Goal: Task Accomplishment & Management: Manage account settings

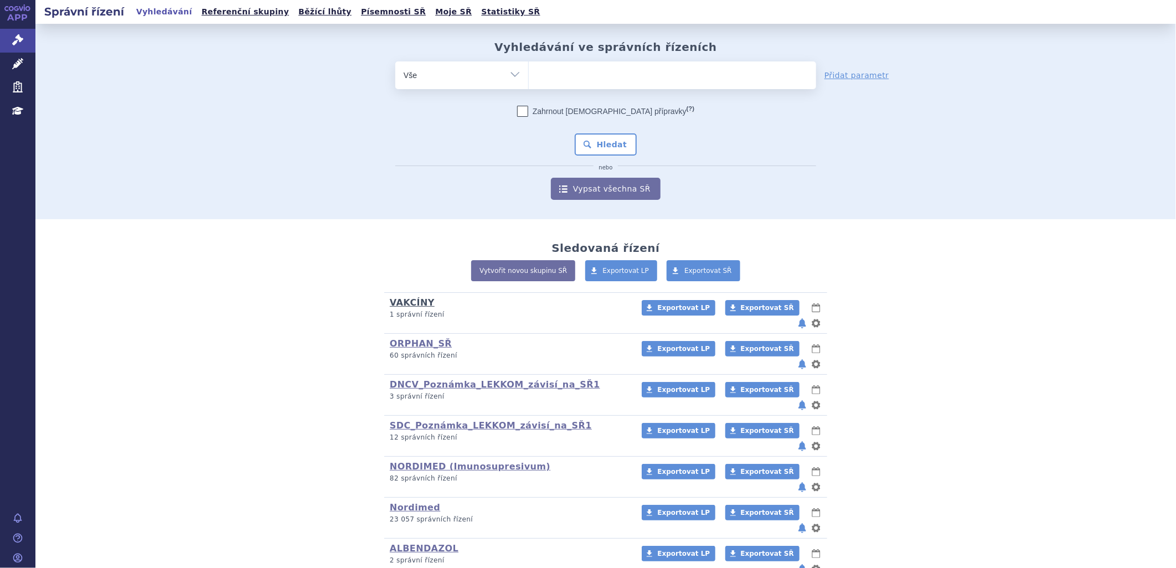
click at [406, 302] on link "VAKCÍNY" at bounding box center [412, 302] width 45 height 11
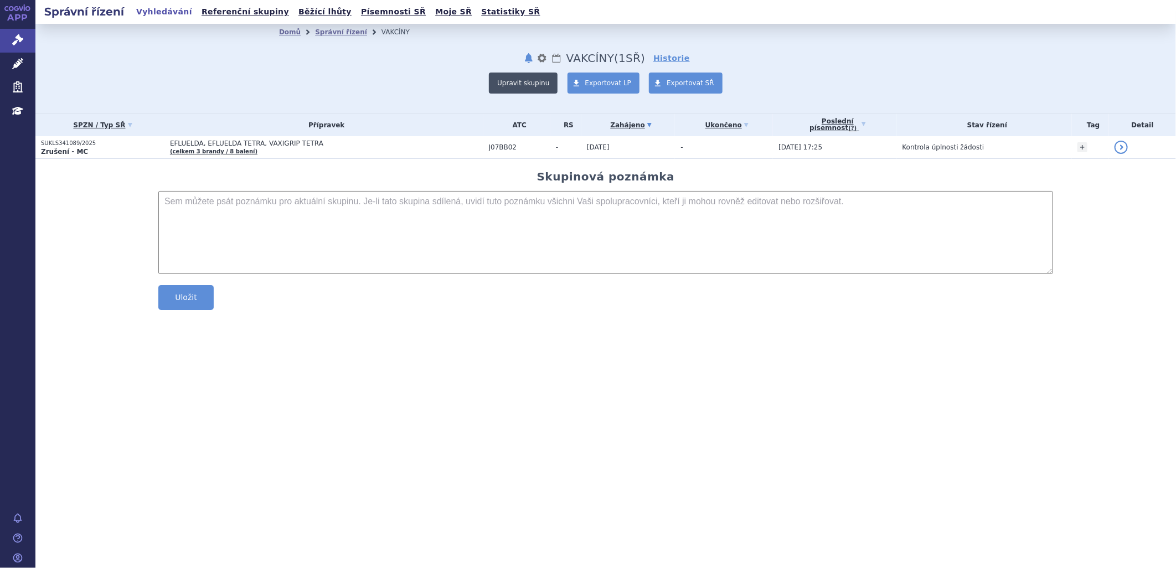
click at [530, 78] on button "Upravit skupinu" at bounding box center [523, 83] width 69 height 21
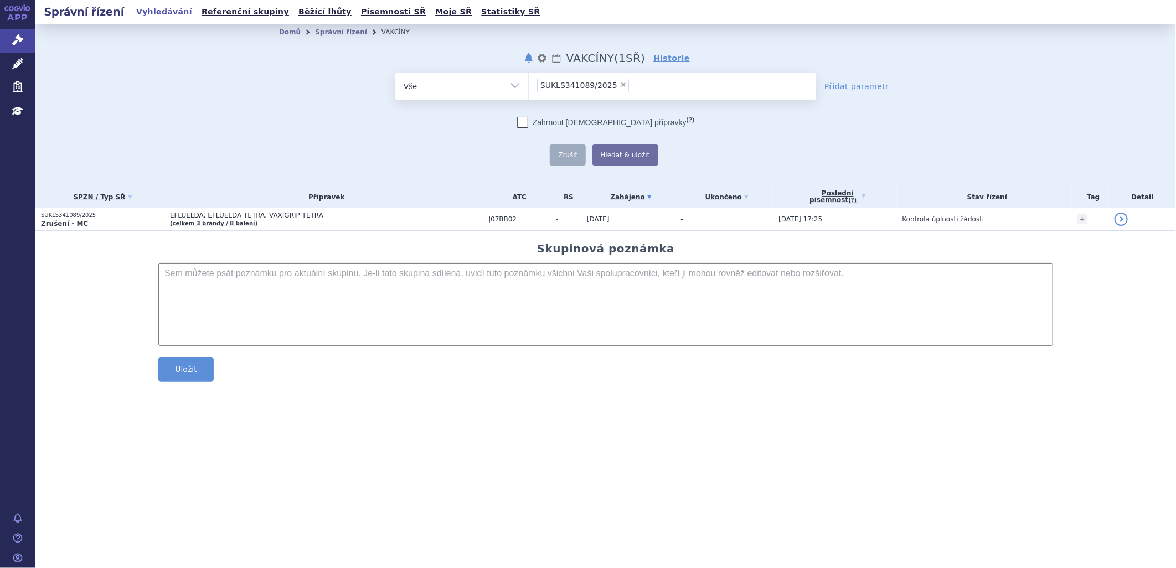
click at [640, 84] on ul "× SUKLS341089/2025" at bounding box center [672, 85] width 287 height 24
click at [529, 84] on select "SUKLS341089/2025" at bounding box center [528, 86] width 1 height 28
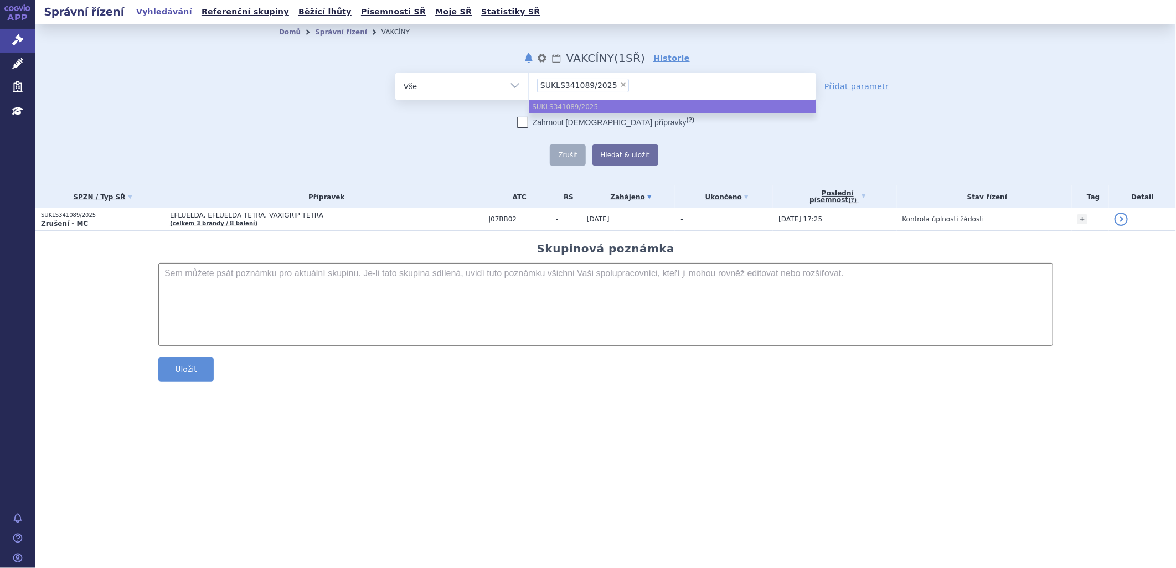
paste input "SUKLS341089/2025"
type input "SUKLS341089/2025"
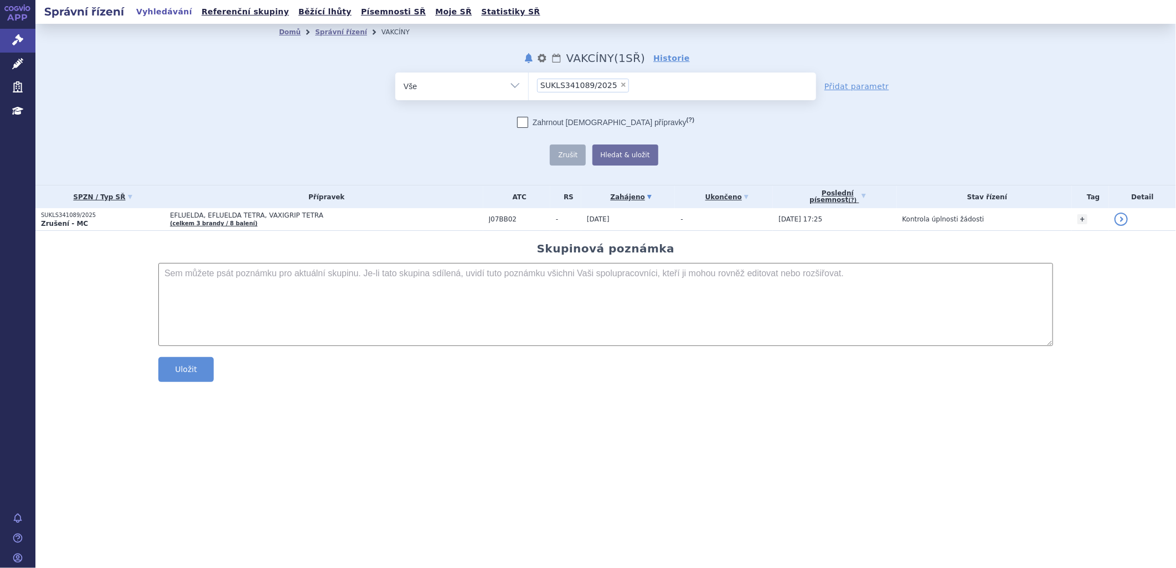
type input "SUKLS341089/2025"
paste input "SUKLS349304/2025"
type input "SUKLS349304/2025"
drag, startPoint x: 623, startPoint y: 150, endPoint x: 630, endPoint y: 149, distance: 6.7
click at [623, 150] on button "Hledat & uložit" at bounding box center [625, 154] width 66 height 21
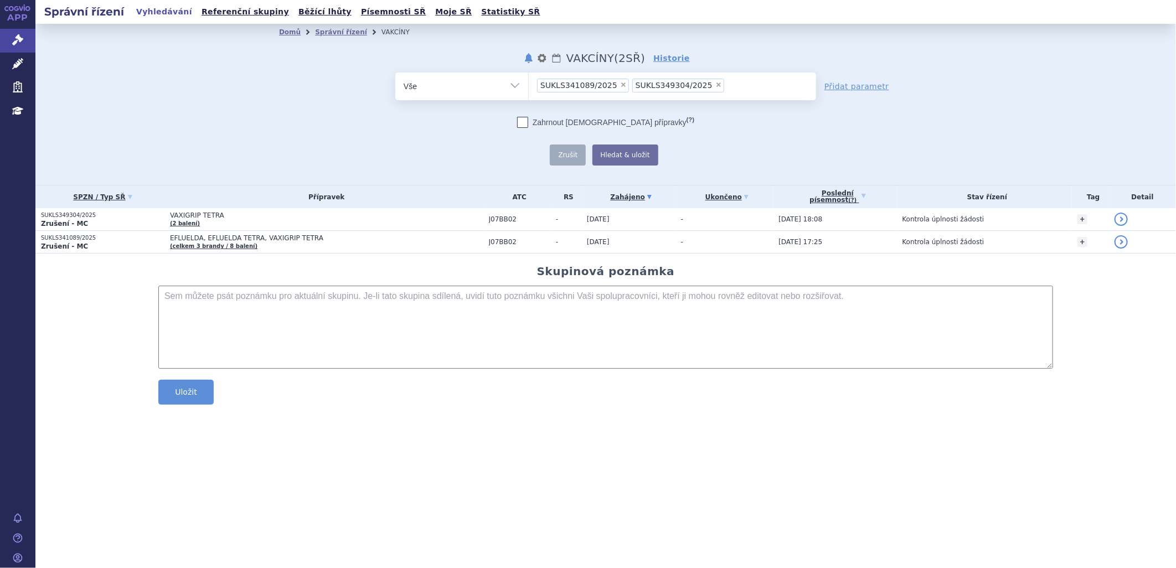
click at [714, 86] on ul "× SUKLS341089/2025 × SUKLS349304/2025" at bounding box center [672, 85] width 287 height 24
click at [529, 86] on select "SUKLS341089/2025 SUKLS349304/2025" at bounding box center [528, 86] width 1 height 28
paste input "SUKLS358309/2025"
type input "SUKLS358309/2025"
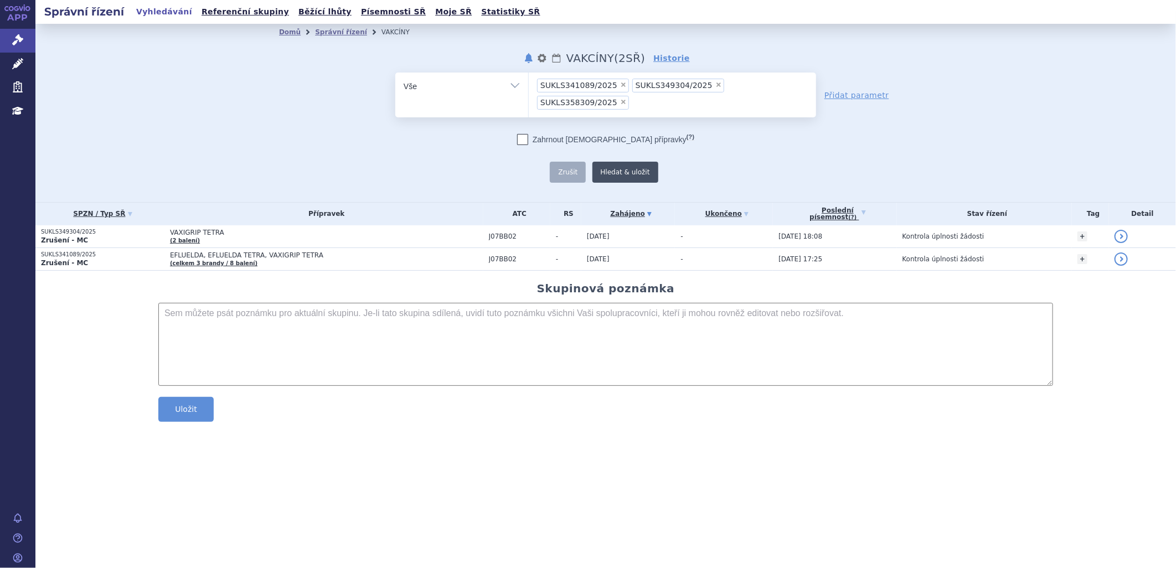
click at [627, 162] on button "Hledat & uložit" at bounding box center [625, 172] width 66 height 21
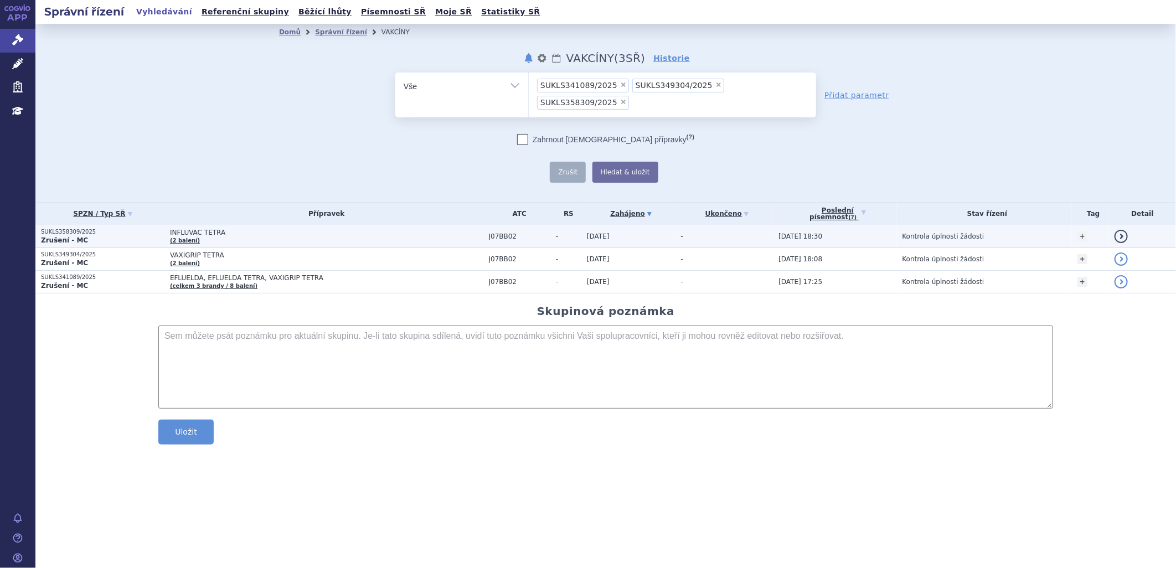
click at [210, 225] on td "INFLUVAC TETRA (2 balení)" at bounding box center [323, 236] width 319 height 23
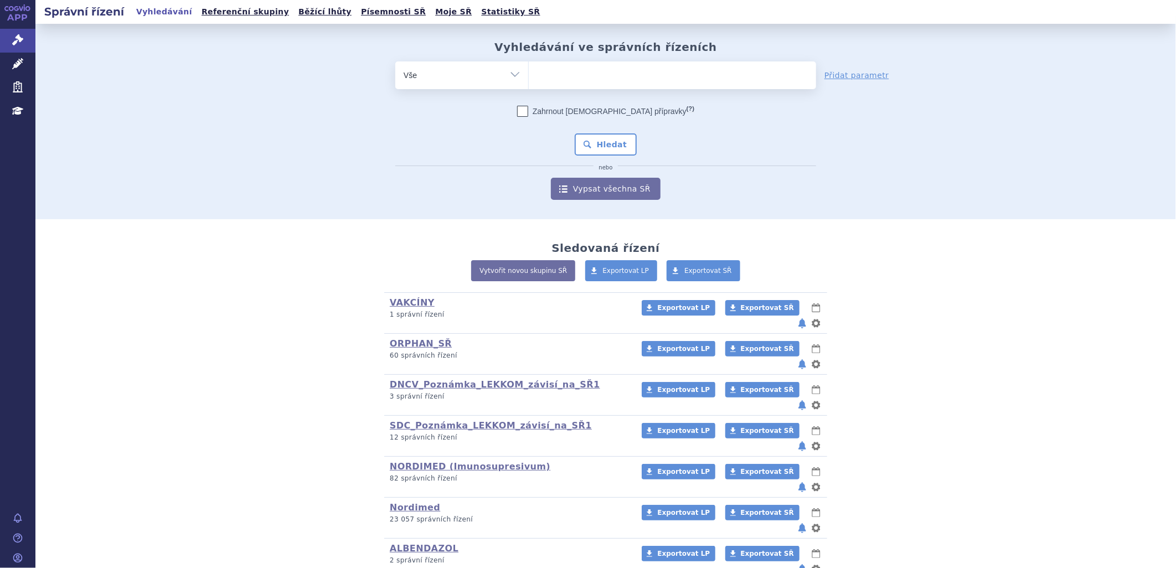
click at [462, 70] on select "Vše Spisová značka Typ SŘ Přípravek/SUKL kód Účastník/Držitel" at bounding box center [461, 73] width 133 height 25
select select "filter-atc-group"
click at [395, 61] on select "Vše Spisová značka Typ SŘ Přípravek/SUKL kód Účastník/Držitel" at bounding box center [461, 73] width 133 height 25
click at [573, 73] on ul at bounding box center [672, 72] width 287 height 23
click at [529, 73] on select at bounding box center [528, 75] width 1 height 28
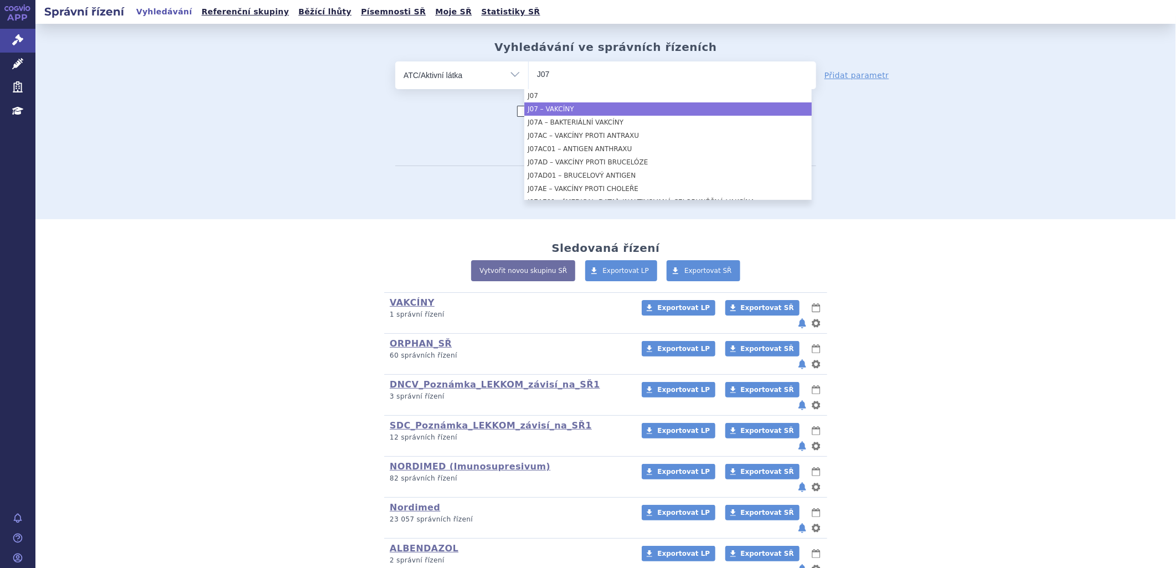
type input "J07"
click at [447, 117] on div "Zahrnout bratrské přípravky (?) Hledat nebo Vypsat všechna SŘ" at bounding box center [605, 153] width 421 height 94
select select "J07"
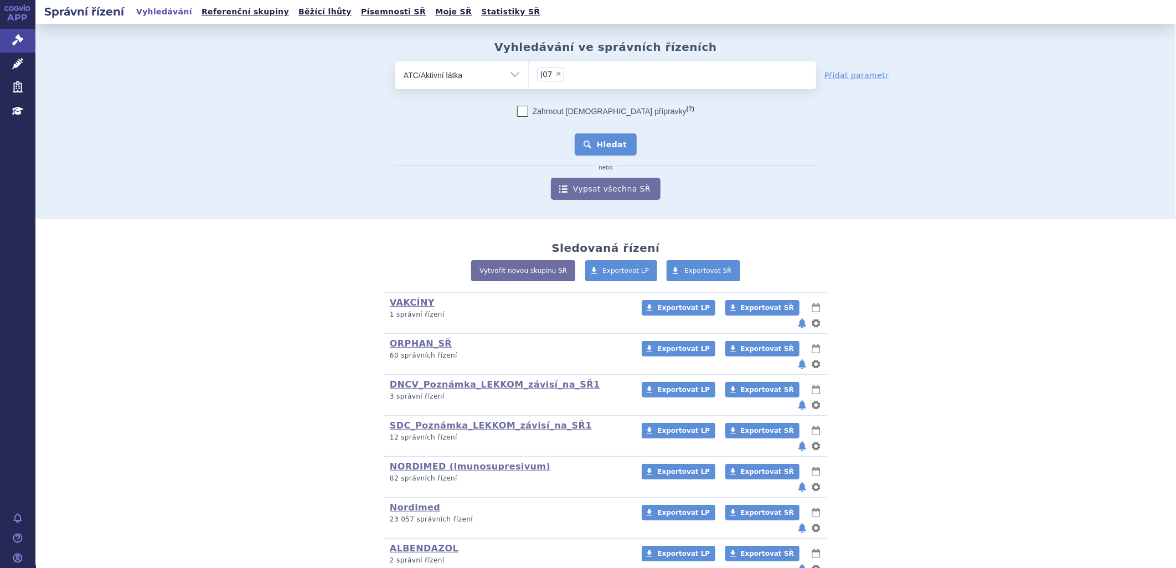
click at [596, 145] on button "Hledat" at bounding box center [606, 144] width 63 height 22
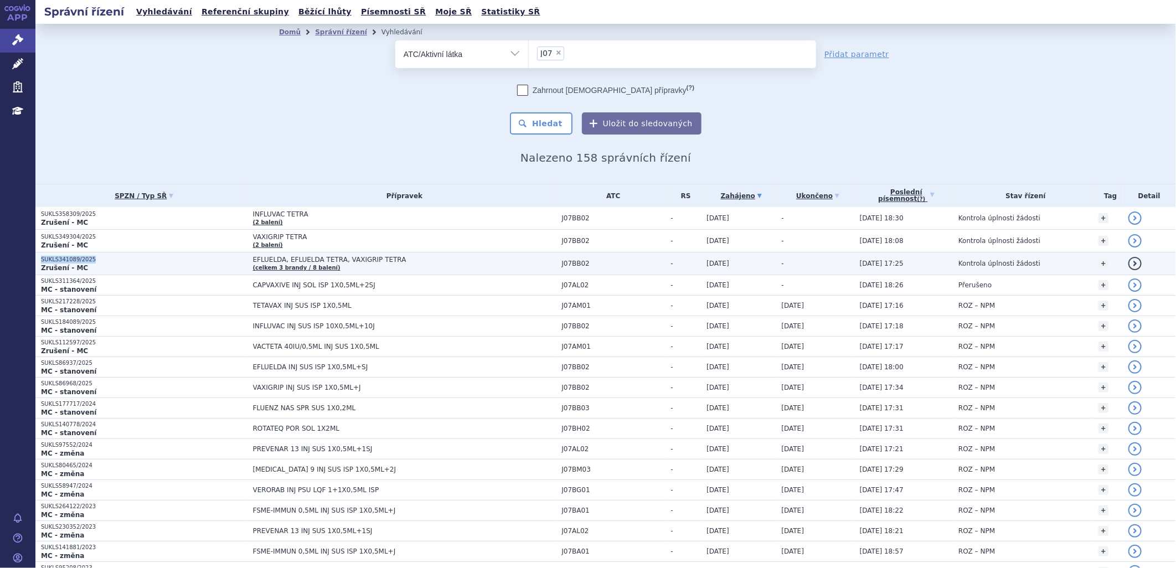
drag, startPoint x: 101, startPoint y: 258, endPoint x: 42, endPoint y: 259, distance: 59.2
click at [42, 259] on p "SUKLS341089/2025" at bounding box center [144, 260] width 206 height 8
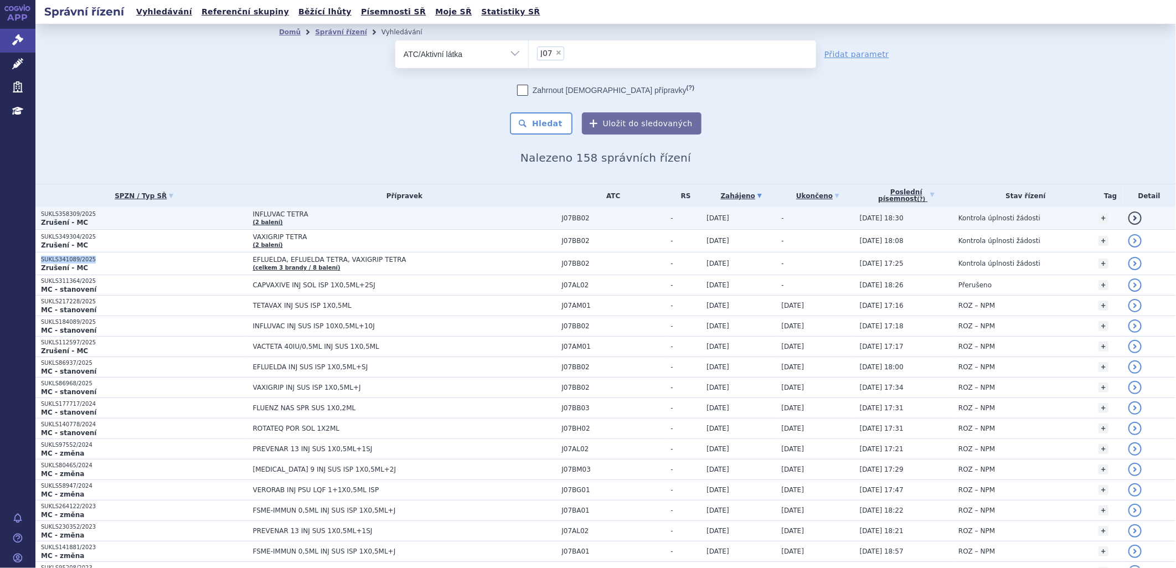
copy p "SUKLS341089/2025"
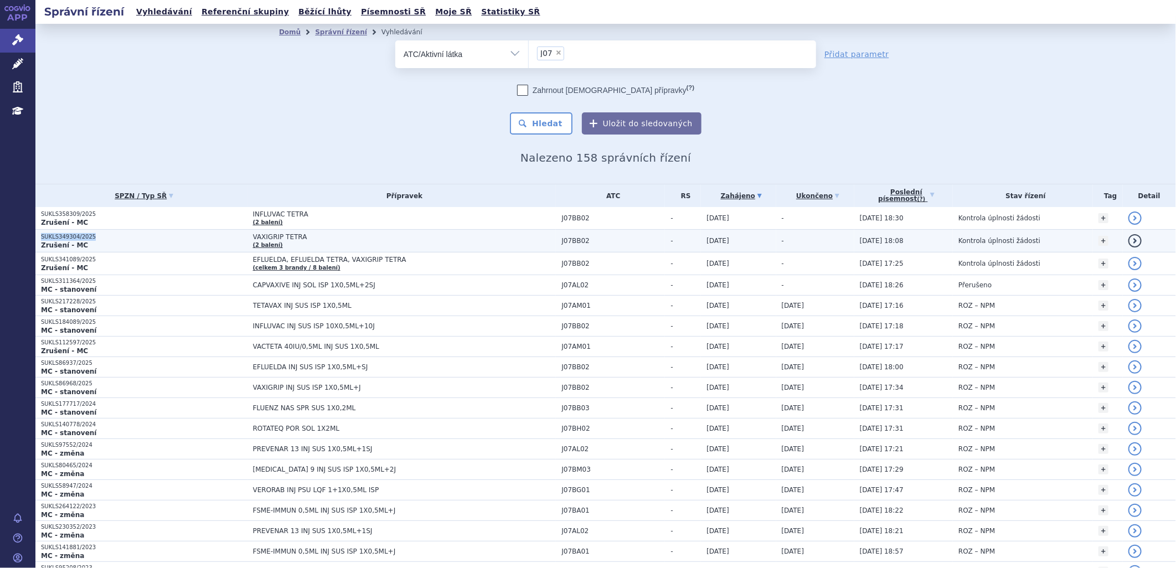
drag, startPoint x: 98, startPoint y: 235, endPoint x: 42, endPoint y: 235, distance: 56.5
click at [42, 235] on p "SUKLS349304/2025" at bounding box center [144, 237] width 206 height 8
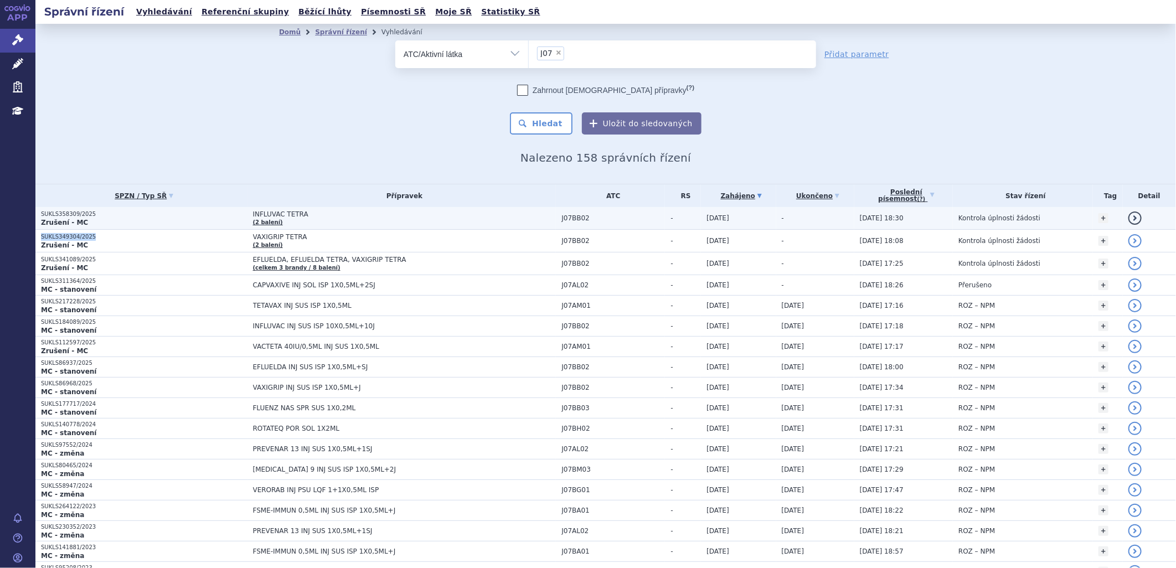
copy p "SUKLS349304/2025"
drag, startPoint x: 100, startPoint y: 211, endPoint x: 40, endPoint y: 212, distance: 59.8
click at [41, 212] on p "SUKLS358309/2025" at bounding box center [144, 214] width 206 height 8
copy p "SUKLS358309/2025"
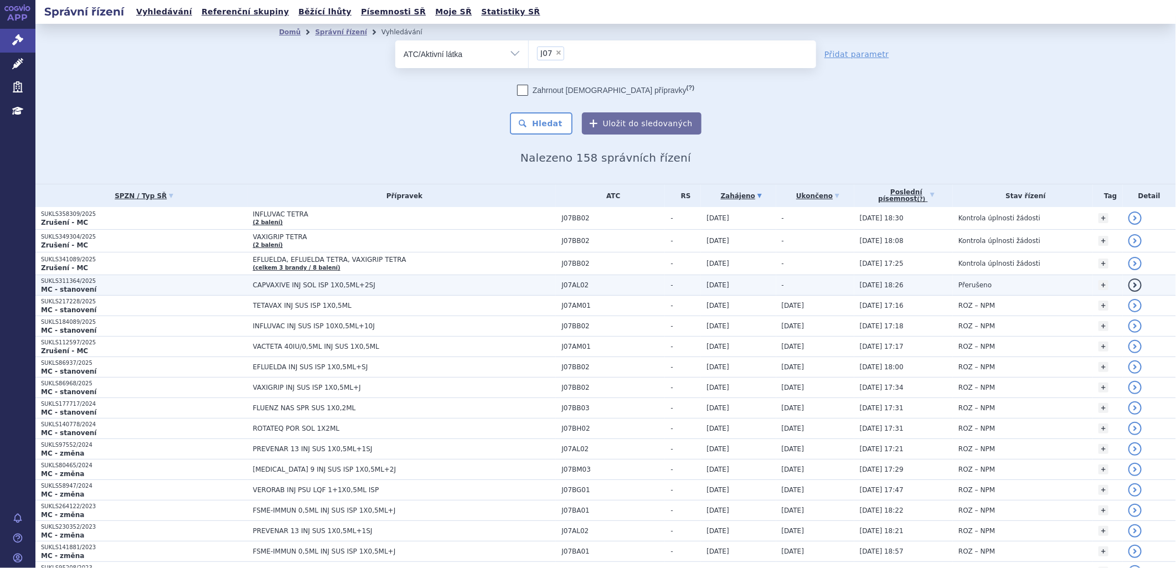
click at [73, 287] on strong "MC - stanovení" at bounding box center [68, 290] width 55 height 8
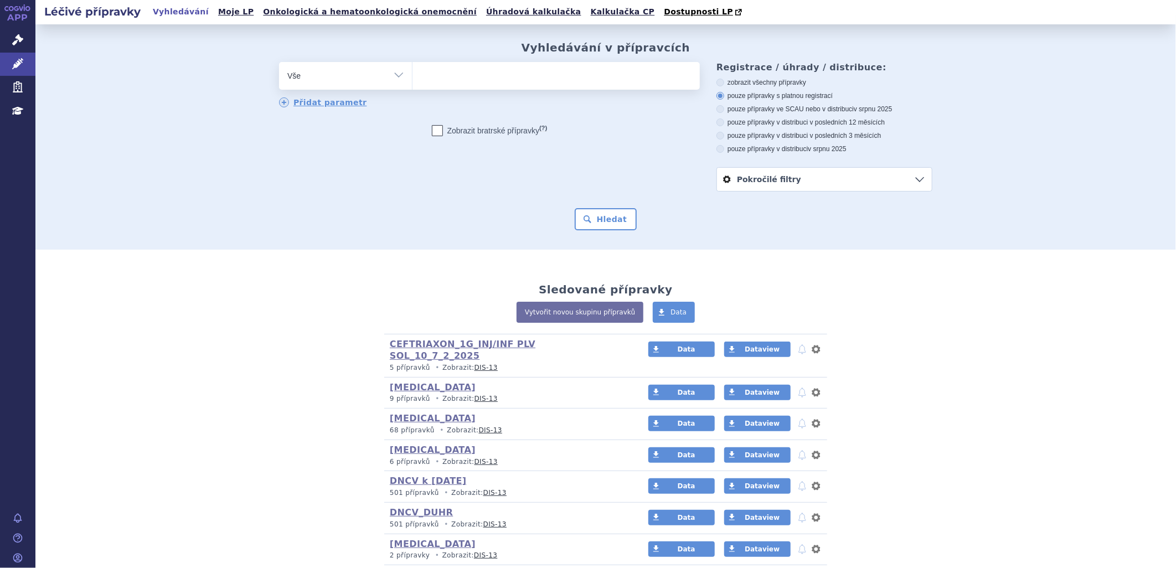
click at [444, 77] on ul at bounding box center [555, 73] width 287 height 23
click at [412, 77] on select at bounding box center [412, 75] width 1 height 28
paste input "SHINGRIX"
type input "SHINGRIX"
select select "SHINGRIX"
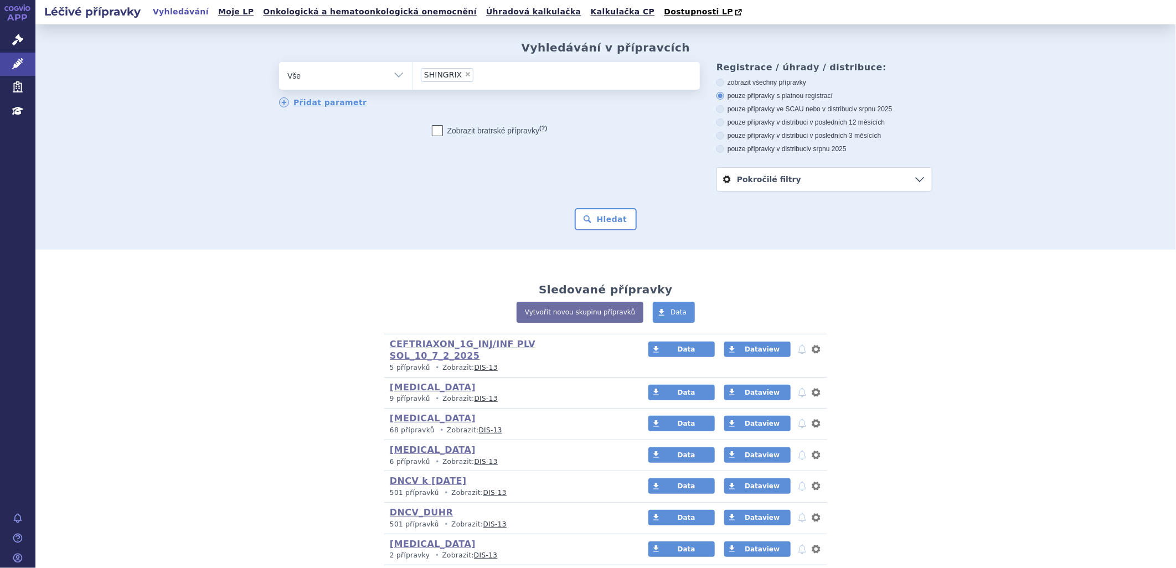
click at [604, 233] on div "Vyhledávání v přípravcích odstranit Vše Přípravek/SUKL kód MAH VPOIS ×" at bounding box center [605, 136] width 1140 height 225
click at [602, 223] on button "Hledat" at bounding box center [606, 219] width 63 height 22
